Goal: Task Accomplishment & Management: Manage account settings

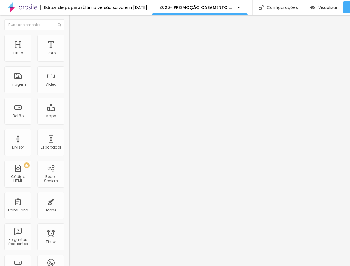
click at [73, 56] on input "[DATE] 23:45" at bounding box center [87, 53] width 28 height 6
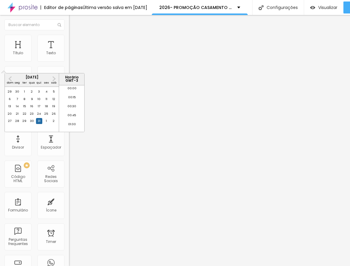
scroll to position [803, 0]
click at [53, 80] on span "Next Month" at bounding box center [53, 78] width 0 height 7
click at [33, 117] on div "20" at bounding box center [32, 114] width 6 height 6
type input "[DATE] 23:45"
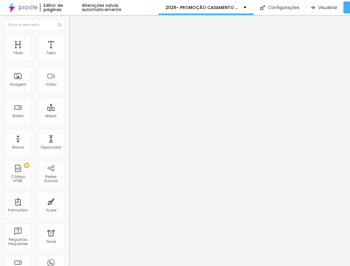
click at [69, 37] on img at bounding box center [71, 37] width 5 height 5
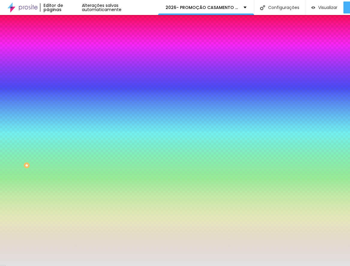
click at [69, 35] on li "Conteúdo" at bounding box center [103, 32] width 69 height 6
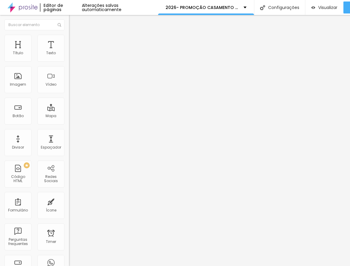
click at [69, 55] on img at bounding box center [71, 53] width 4 height 4
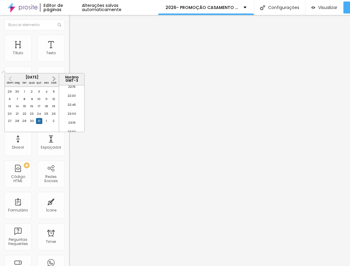
click at [53, 78] on span "Next Month" at bounding box center [53, 78] width 0 height 7
click at [33, 117] on div "20" at bounding box center [32, 114] width 6 height 6
type input "[DATE] 23:45"
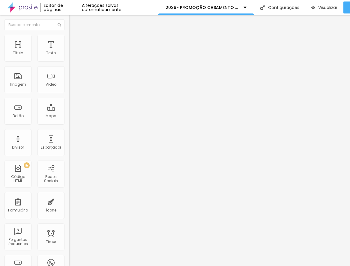
click at [73, 56] on input "[DATE] 23:45" at bounding box center [87, 53] width 28 height 6
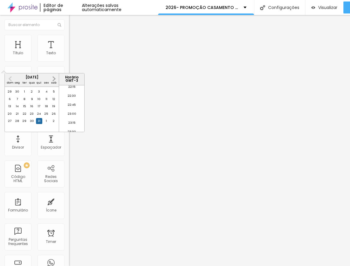
click at [56, 80] on button "Next Month" at bounding box center [54, 79] width 10 height 10
click at [32, 117] on div "20" at bounding box center [32, 114] width 6 height 6
type input "[DATE] 23:45"
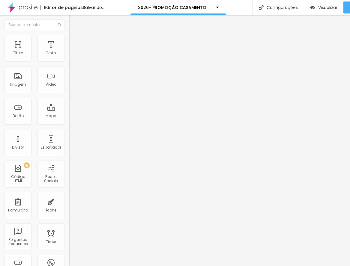
click at [73, 56] on input "[DATE] 23:45" at bounding box center [87, 53] width 28 height 6
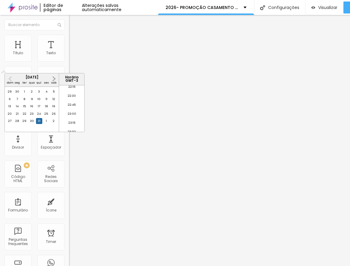
click at [54, 76] on button "Next Month" at bounding box center [54, 79] width 10 height 10
click at [33, 117] on div "20" at bounding box center [32, 114] width 6 height 6
type input "[DATE] 23:45"
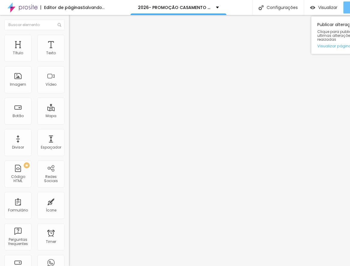
click at [343, 5] on icon "button" at bounding box center [339, 7] width 7 height 7
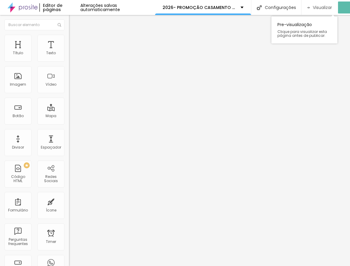
click at [319, 8] on span "Visualizar" at bounding box center [322, 7] width 19 height 5
